Goal: Navigation & Orientation: Understand site structure

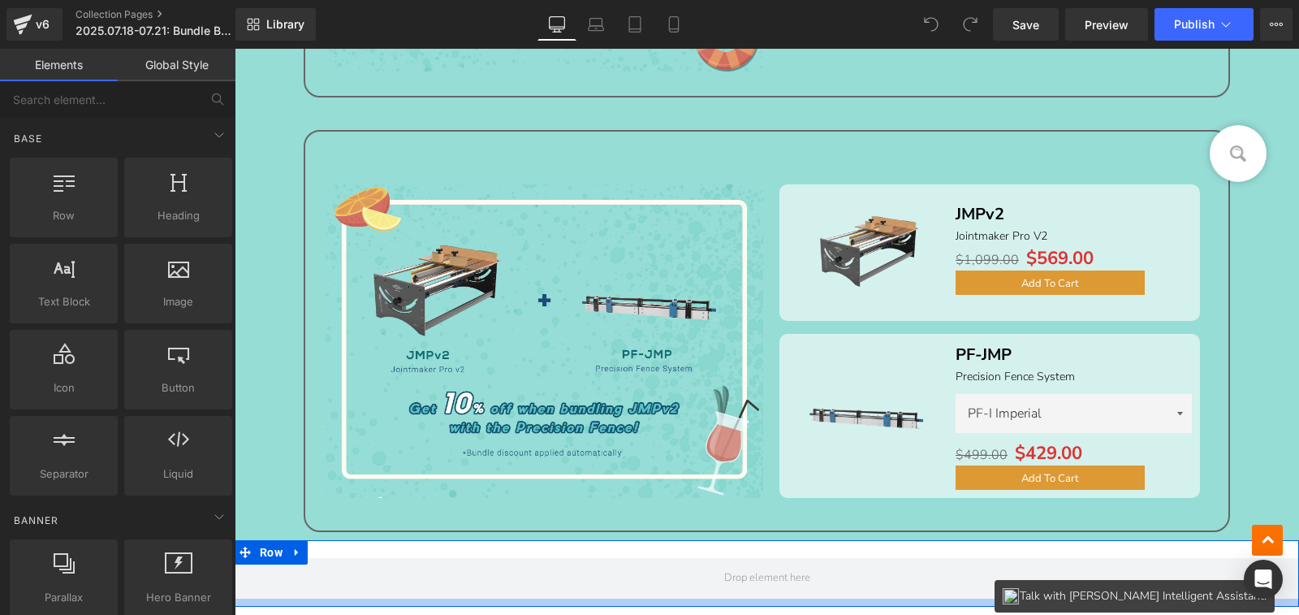
scroll to position [1218, 0]
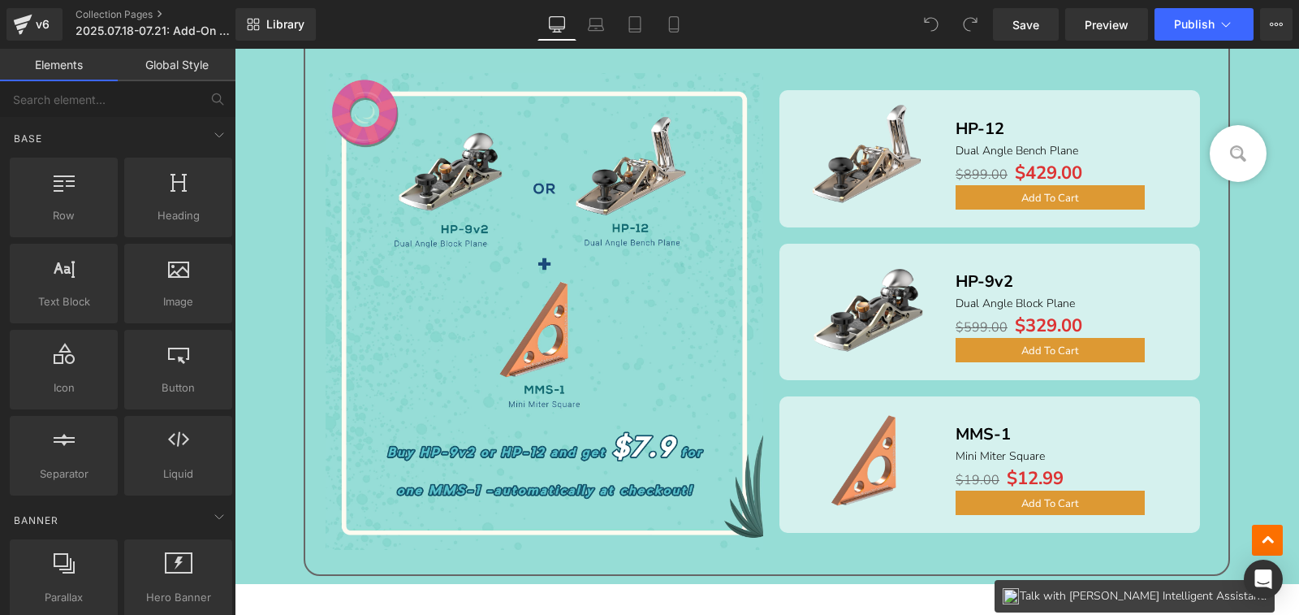
scroll to position [1380, 0]
